Goal: Navigation & Orientation: Go to known website

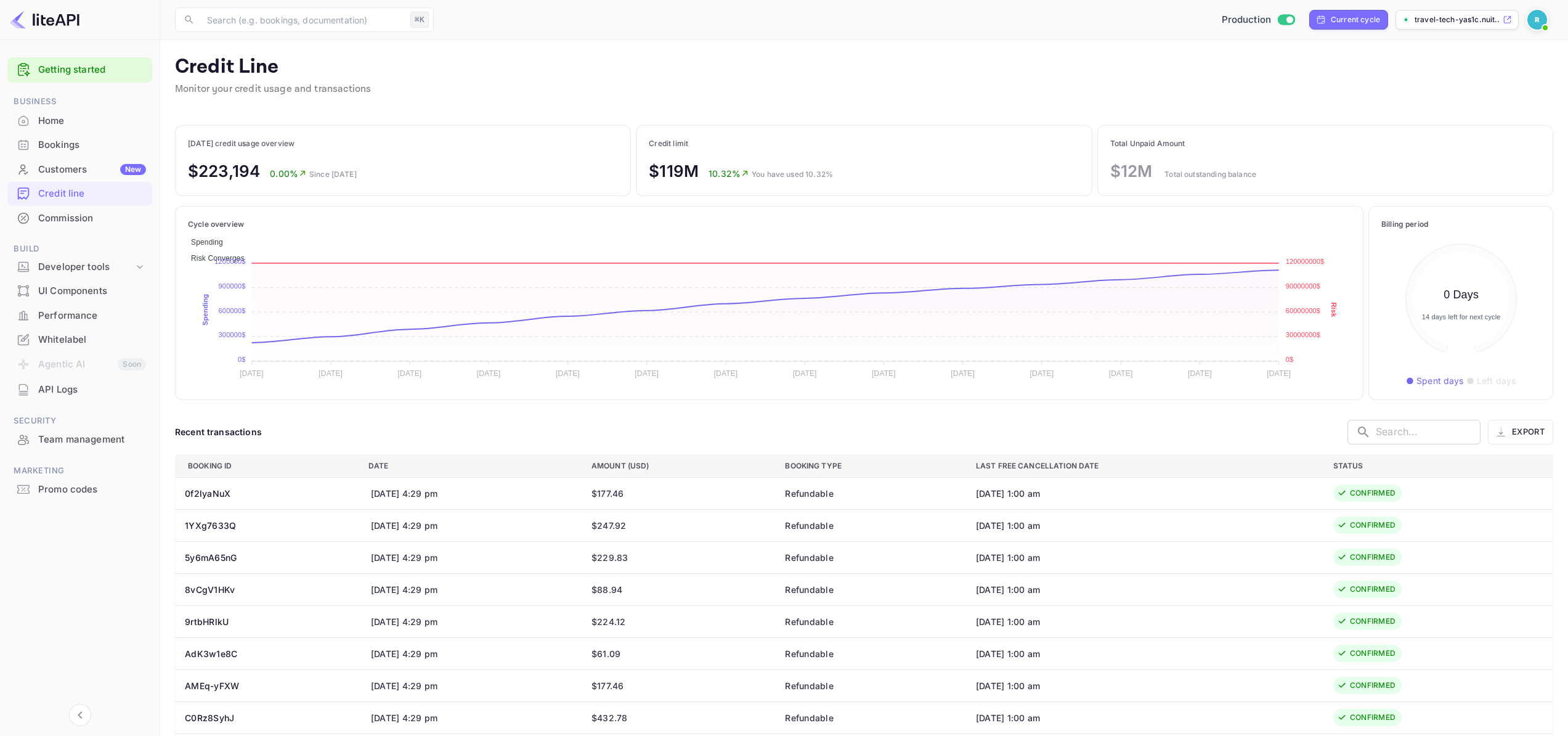
scroll to position [132, 150]
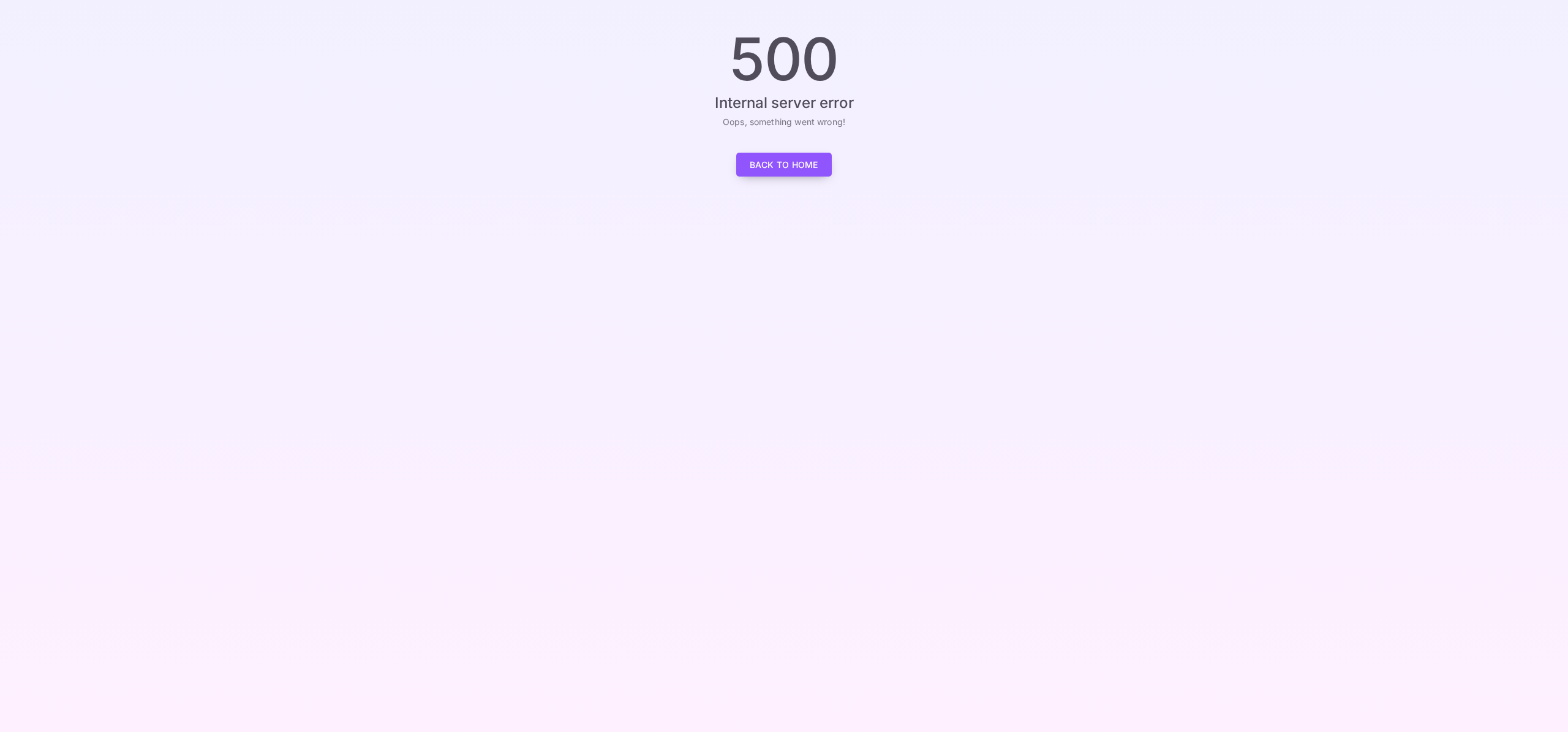
click at [788, 169] on link "Back to Home" at bounding box center [784, 165] width 96 height 24
